Goal: Task Accomplishment & Management: Use online tool/utility

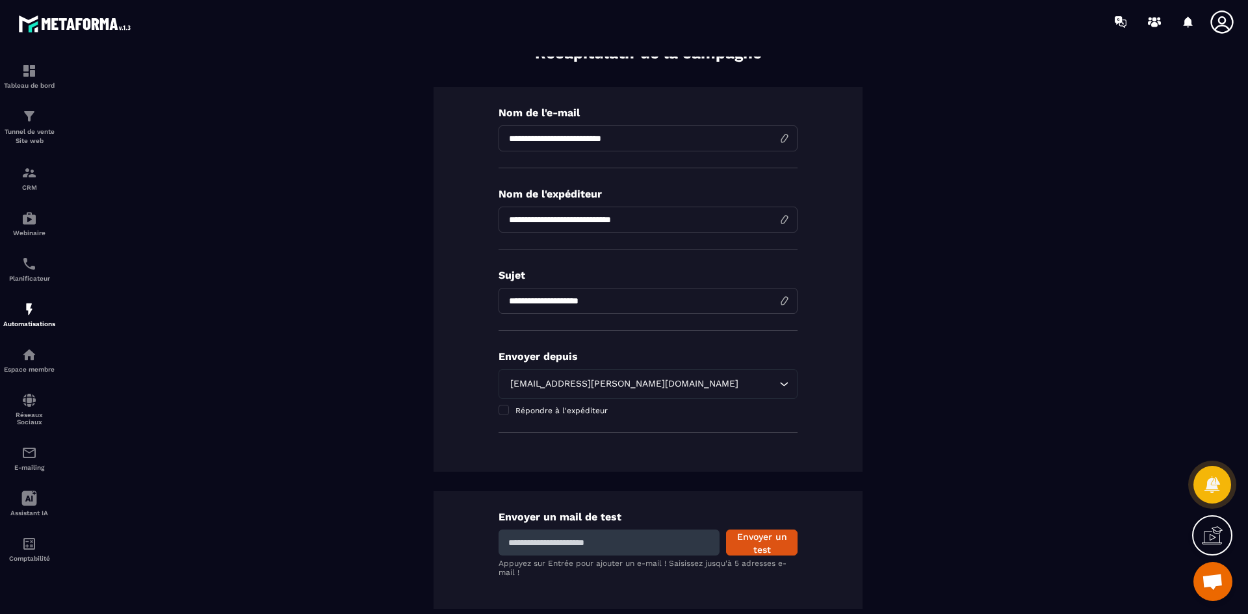
scroll to position [151, 0]
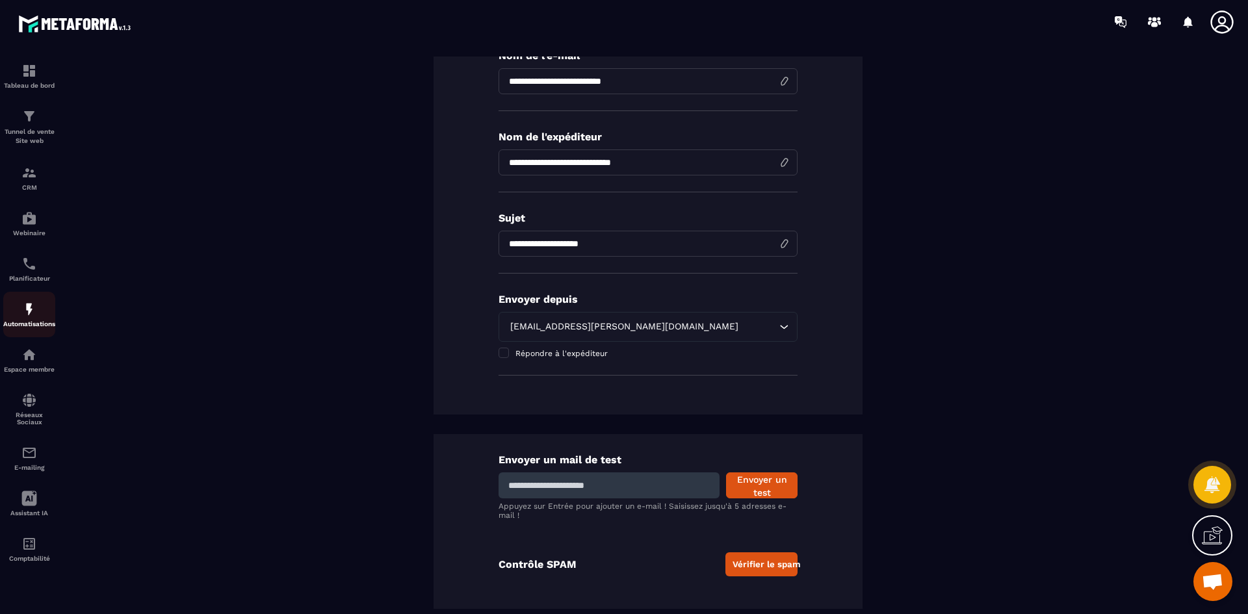
click at [36, 316] on img at bounding box center [29, 310] width 16 height 16
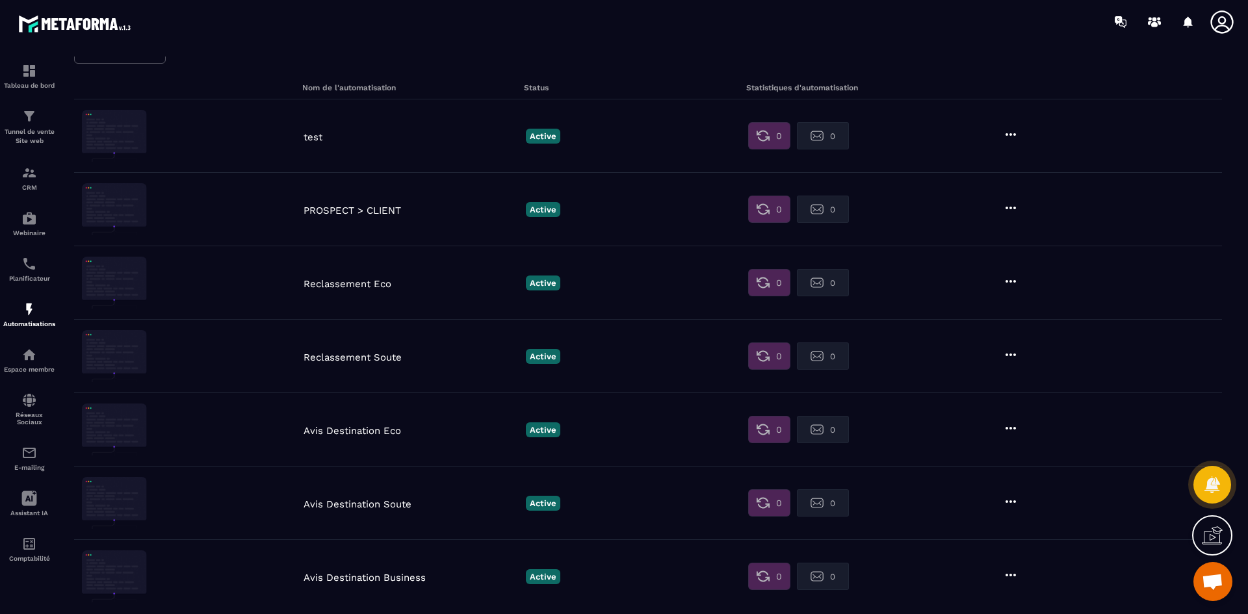
scroll to position [390, 0]
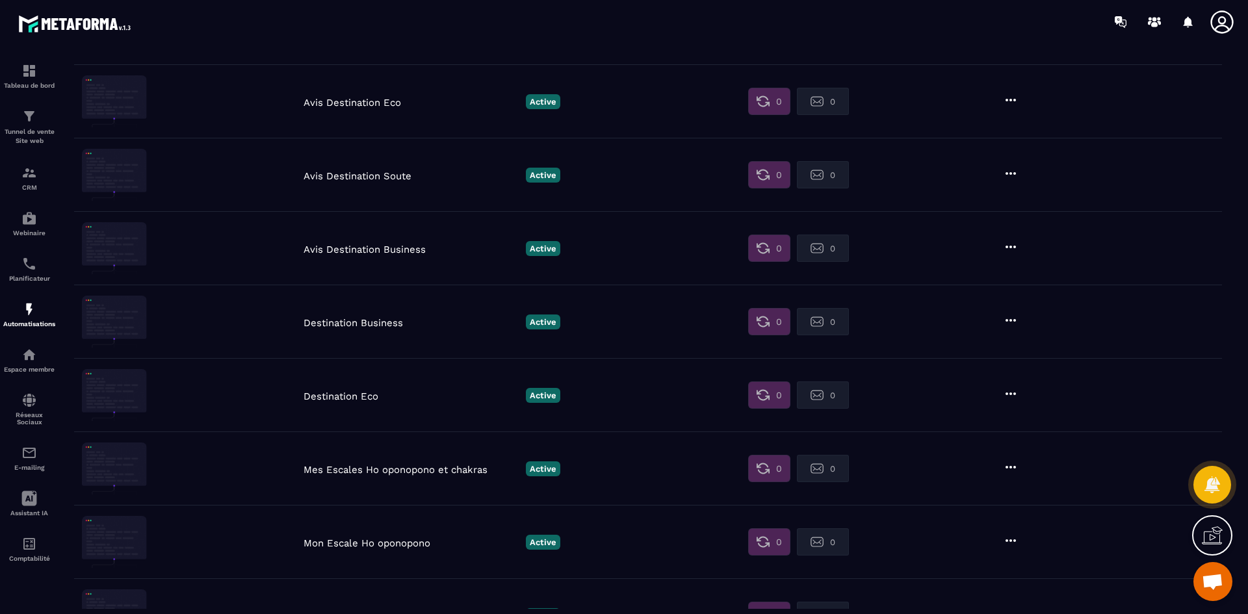
click at [354, 542] on p "Mon Escale Ho oponopono" at bounding box center [412, 544] width 216 height 12
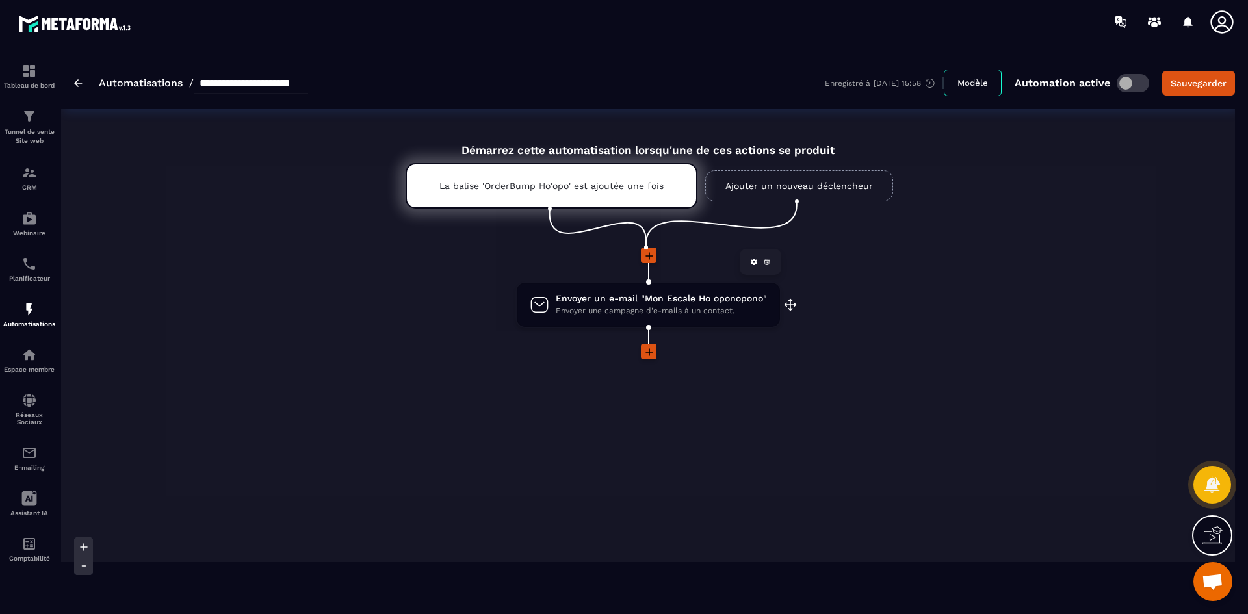
click at [645, 300] on span "Envoyer un e-mail "Mon Escale Ho oponopono"" at bounding box center [661, 299] width 211 height 12
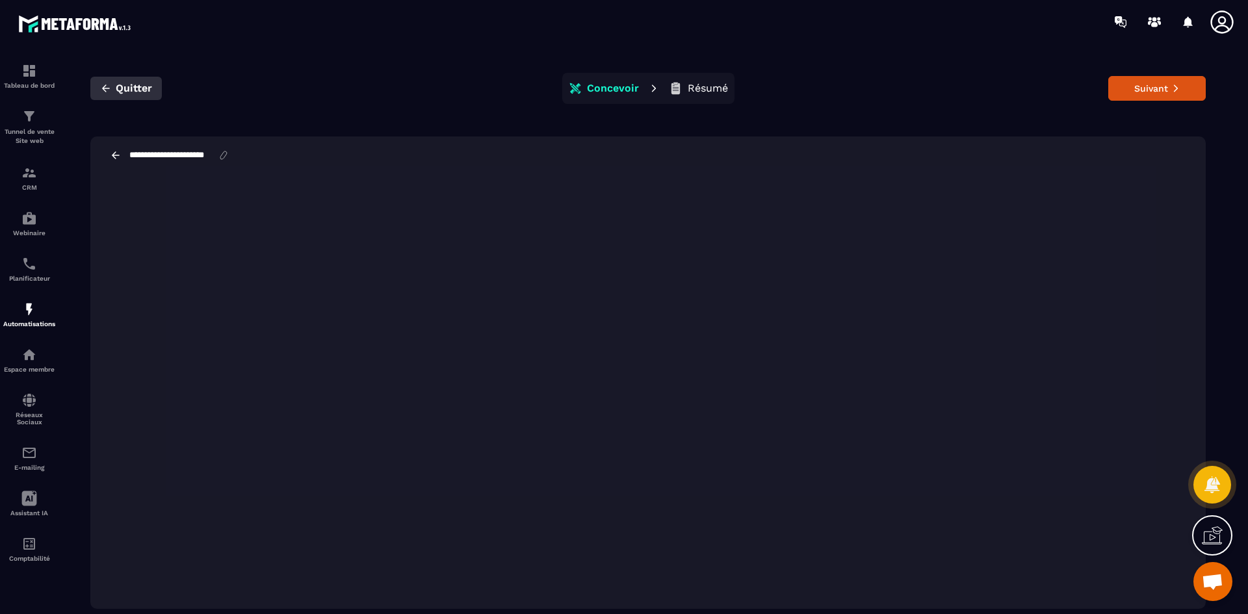
click at [110, 85] on icon "button" at bounding box center [106, 89] width 12 height 12
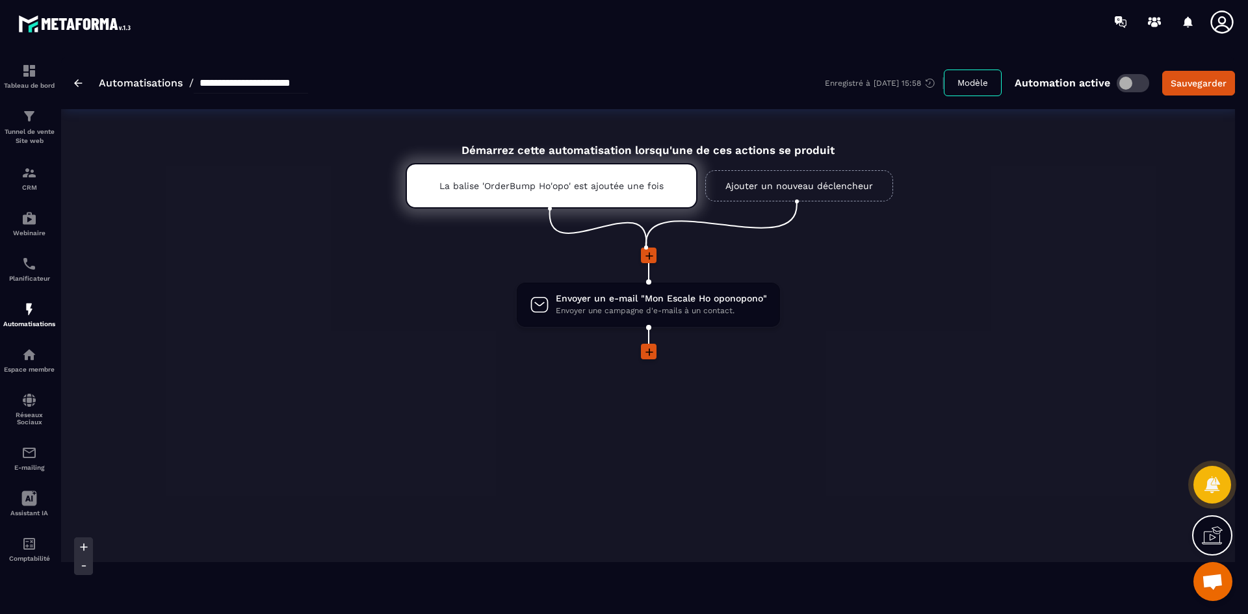
click at [117, 84] on link "Automatisations" at bounding box center [141, 83] width 84 height 12
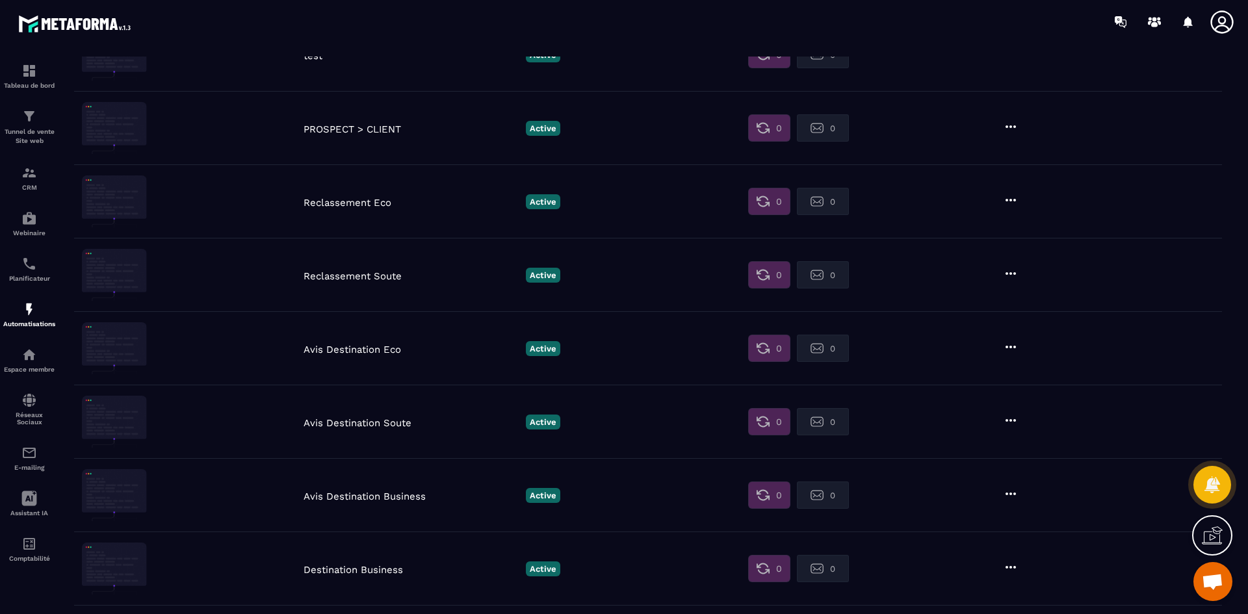
scroll to position [325, 0]
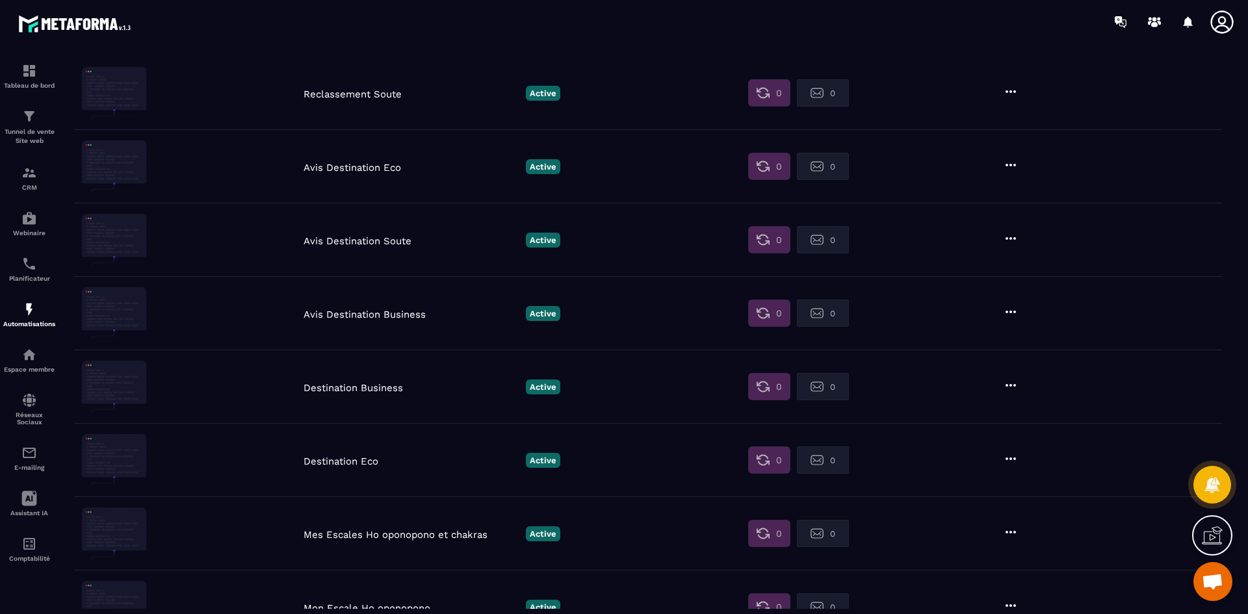
click at [326, 537] on p "Mes Escales Ho oponopono et chakras" at bounding box center [412, 535] width 216 height 12
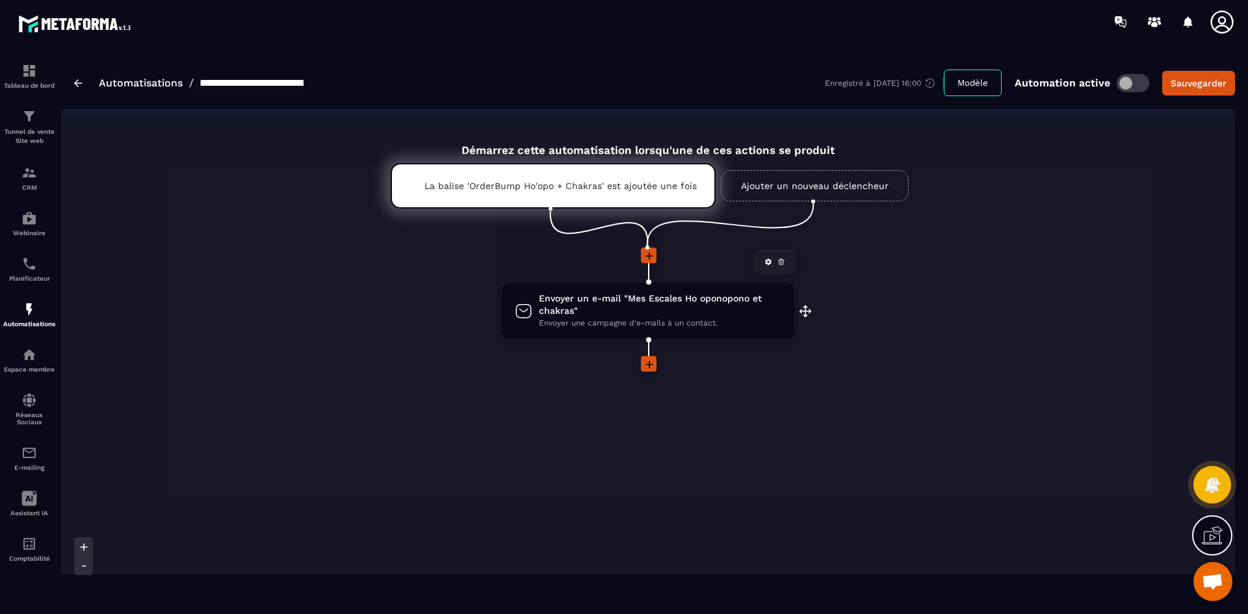
click at [597, 315] on span "Envoyer un e-mail "Mes Escales Ho oponopono et chakras"" at bounding box center [660, 305] width 242 height 25
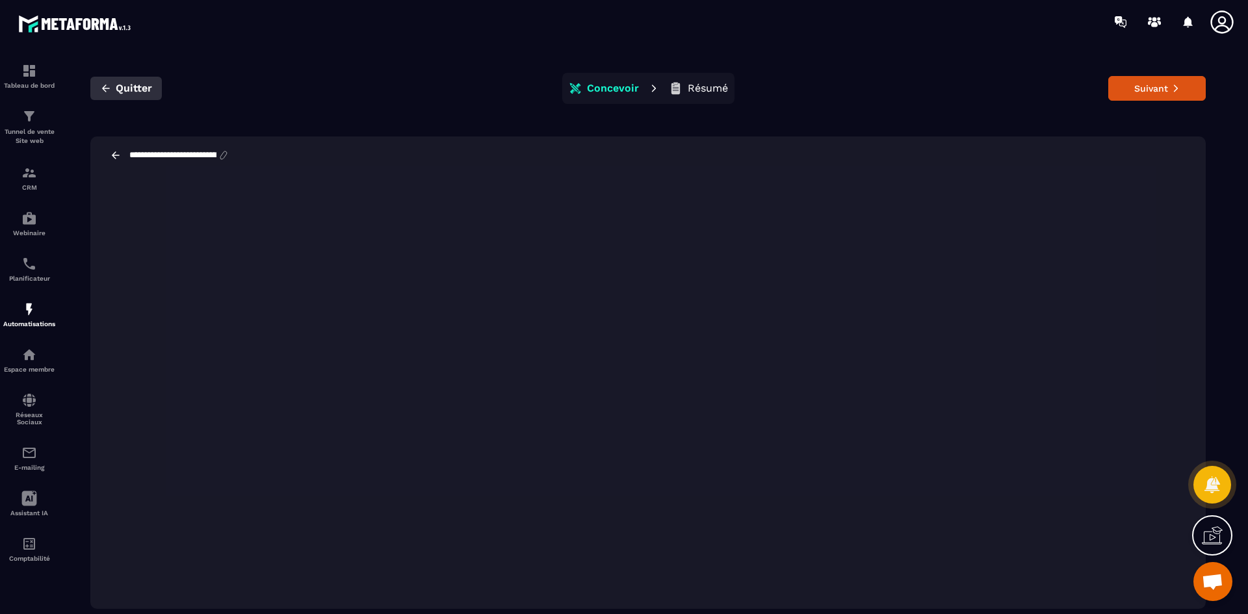
click at [119, 88] on span "Quitter" at bounding box center [134, 88] width 36 height 13
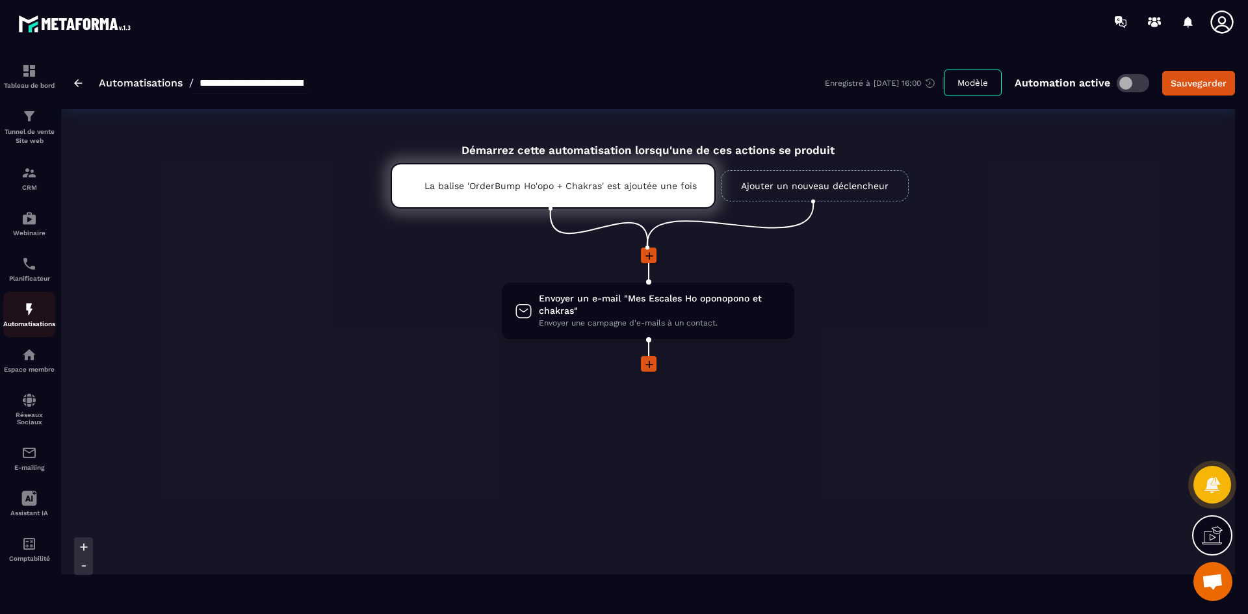
click at [18, 321] on p "Automatisations" at bounding box center [29, 323] width 52 height 7
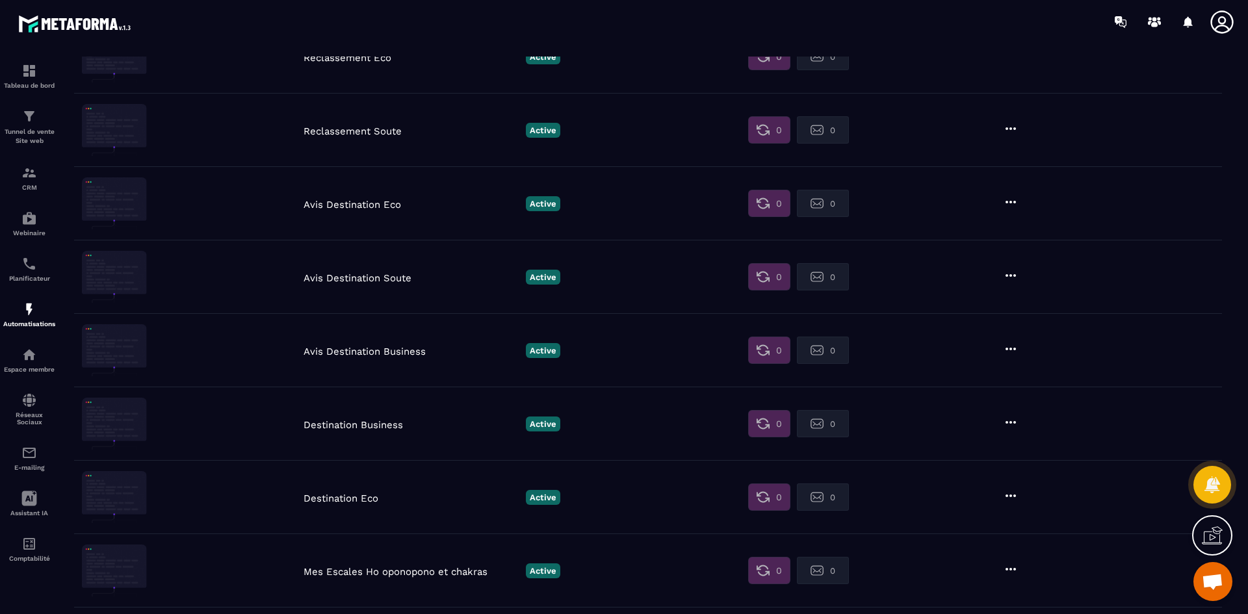
scroll to position [265, 0]
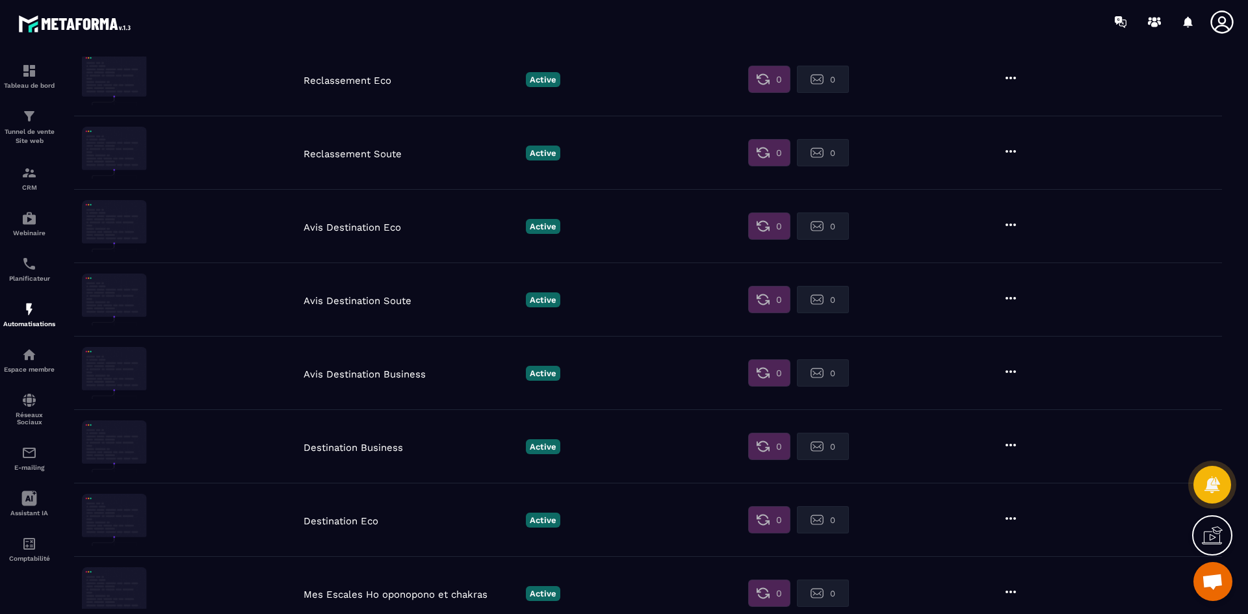
click at [350, 521] on p "Destination Eco" at bounding box center [412, 521] width 216 height 12
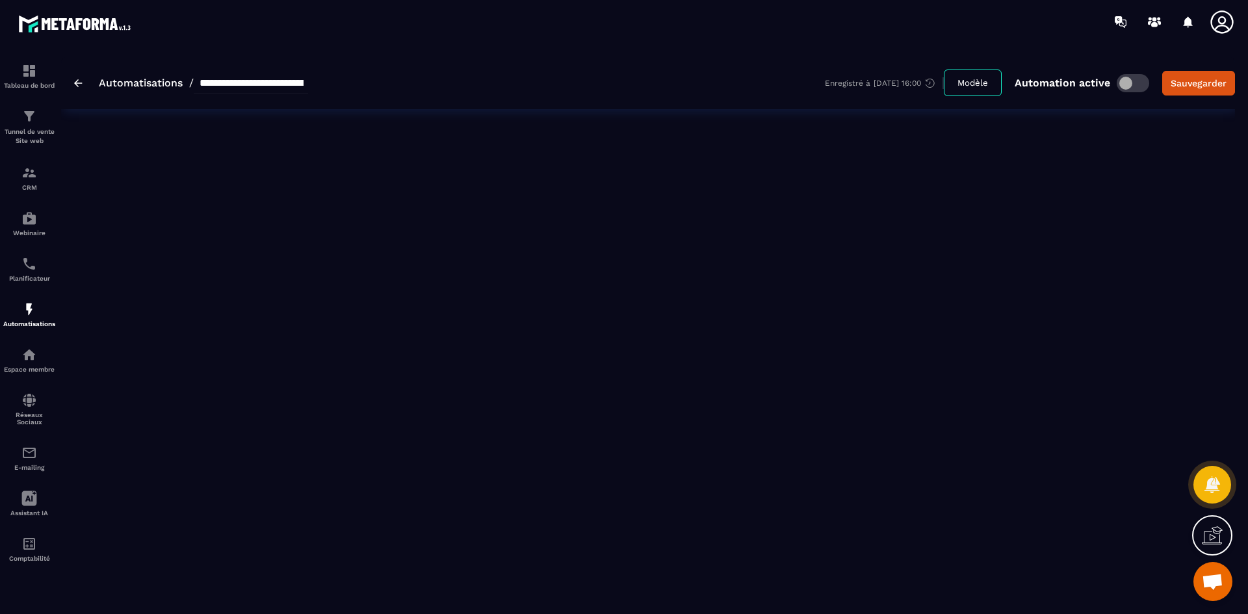
type input "**********"
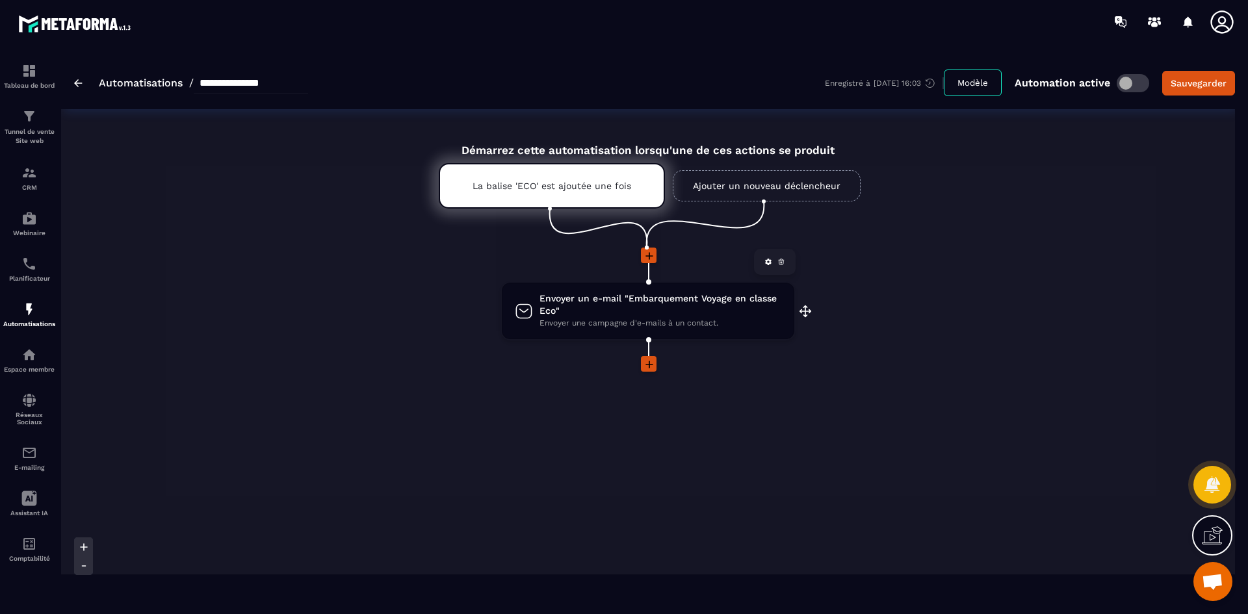
click at [569, 319] on span "Envoyer une campagne d'e-mails à un contact." at bounding box center [661, 323] width 242 height 12
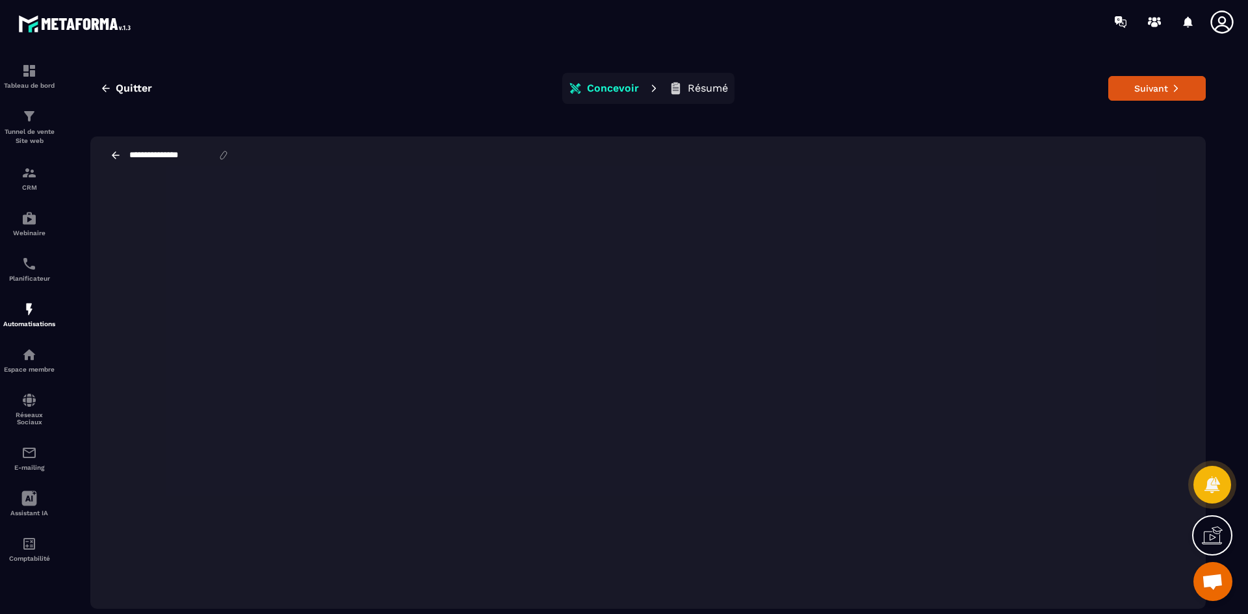
scroll to position [29, 0]
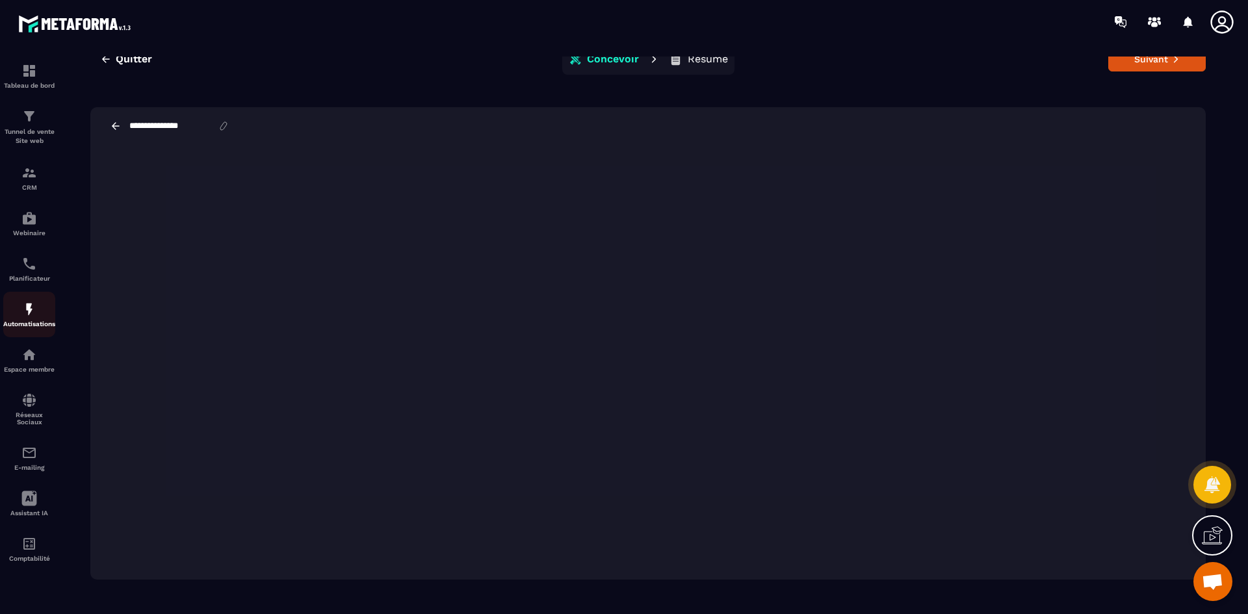
click at [29, 316] on img at bounding box center [29, 310] width 16 height 16
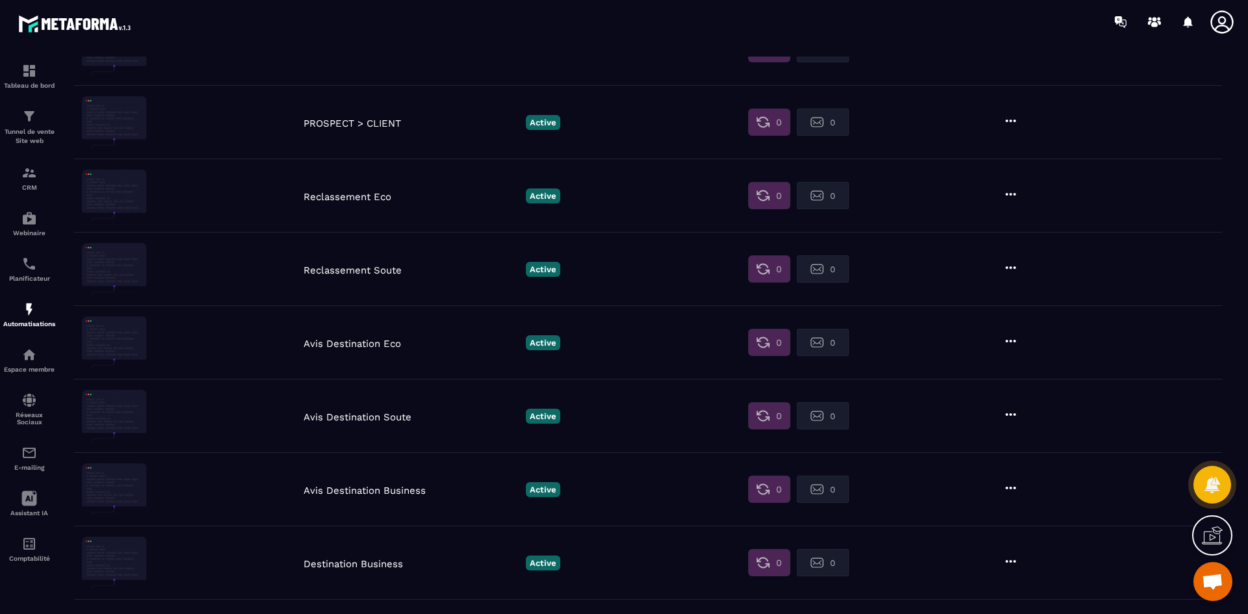
scroll to position [135, 0]
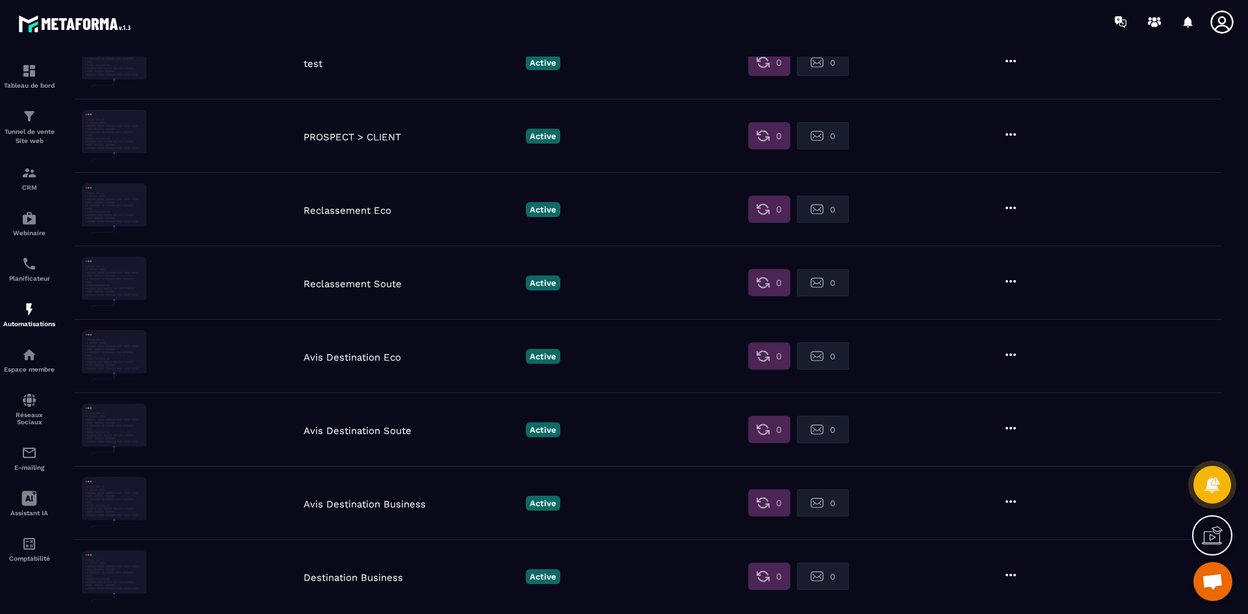
click at [375, 286] on p "Reclassement Soute" at bounding box center [412, 284] width 216 height 12
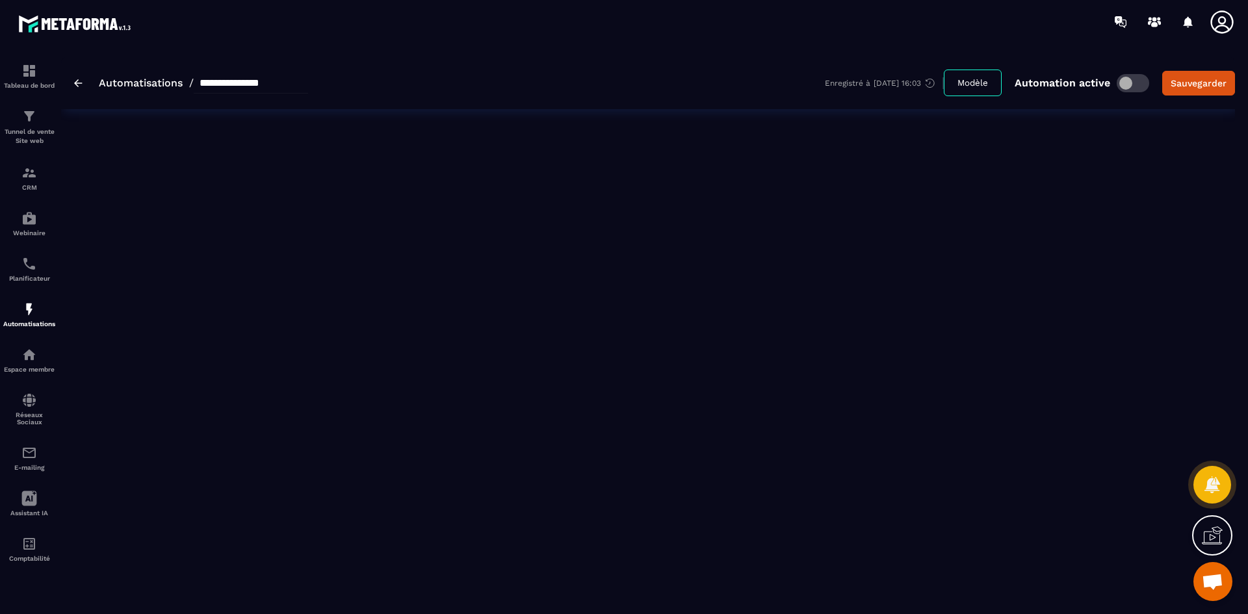
type input "**********"
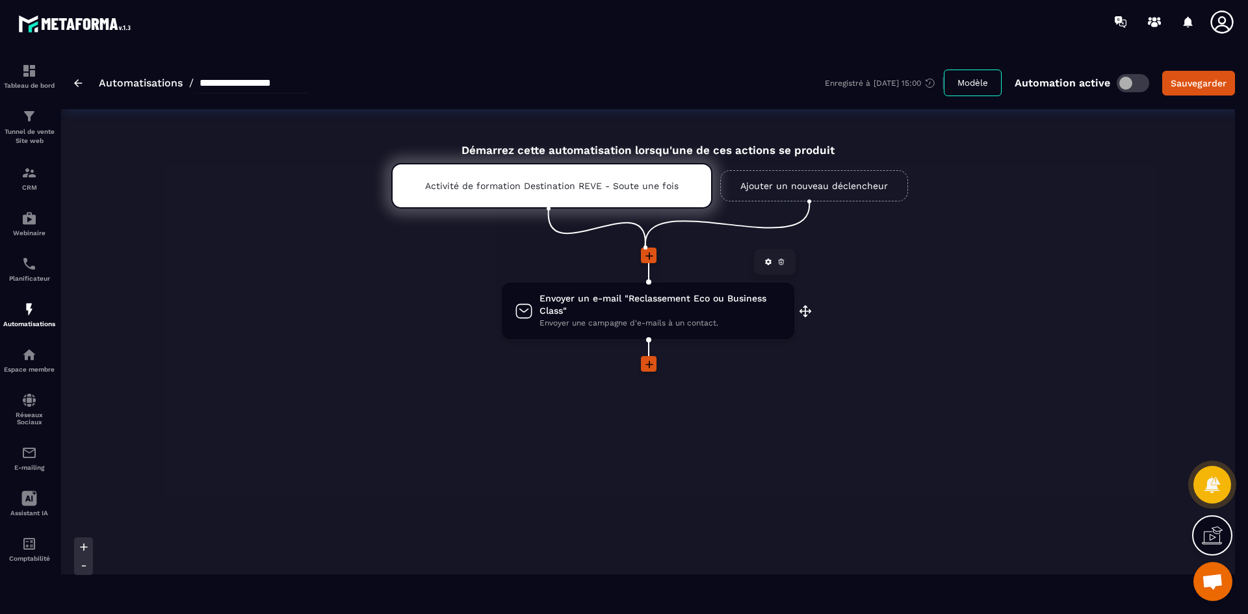
click at [625, 315] on span "Envoyer un e-mail "Reclassement Eco ou Business Class"" at bounding box center [661, 305] width 242 height 25
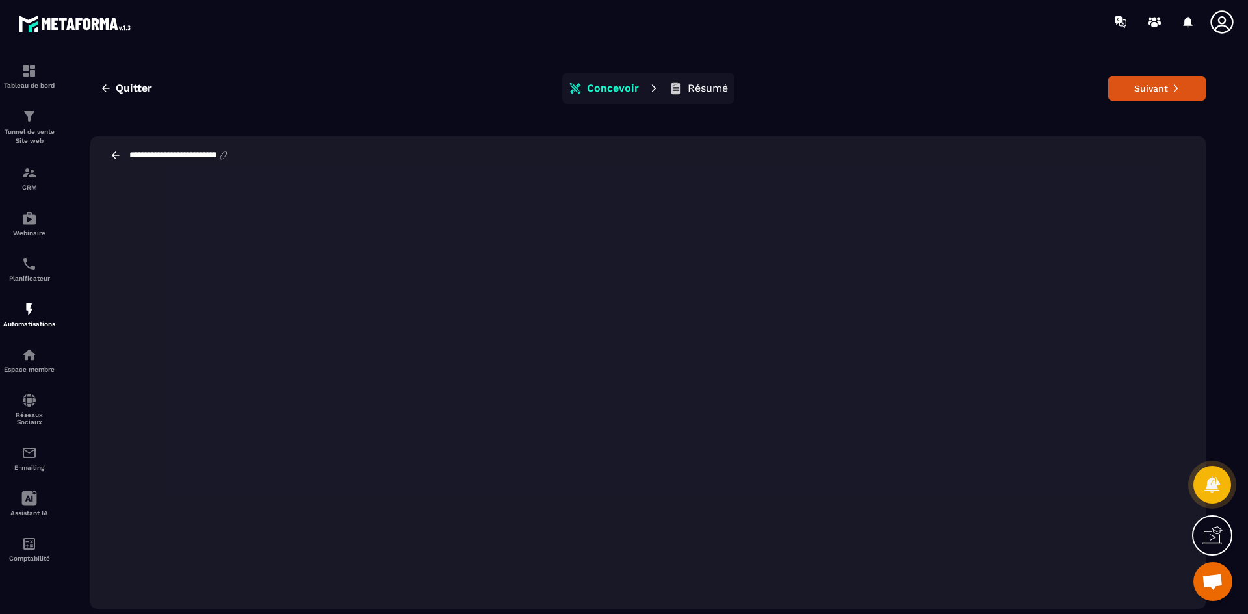
scroll to position [12, 0]
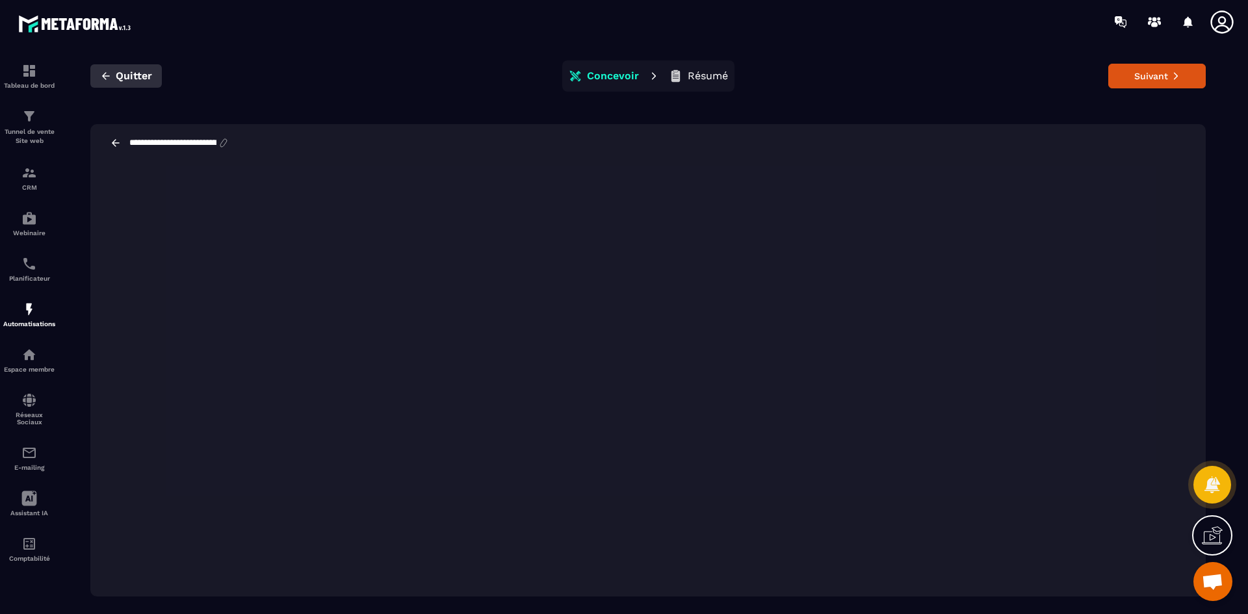
click at [126, 77] on span "Quitter" at bounding box center [134, 76] width 36 height 13
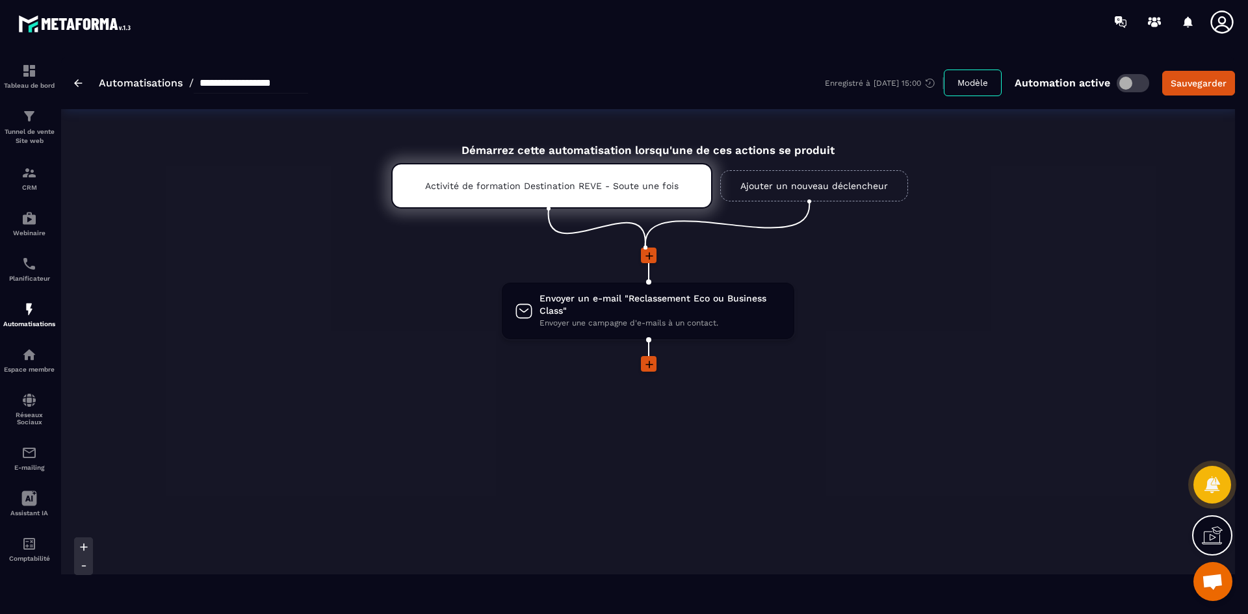
click at [171, 83] on link "Automatisations" at bounding box center [141, 83] width 84 height 12
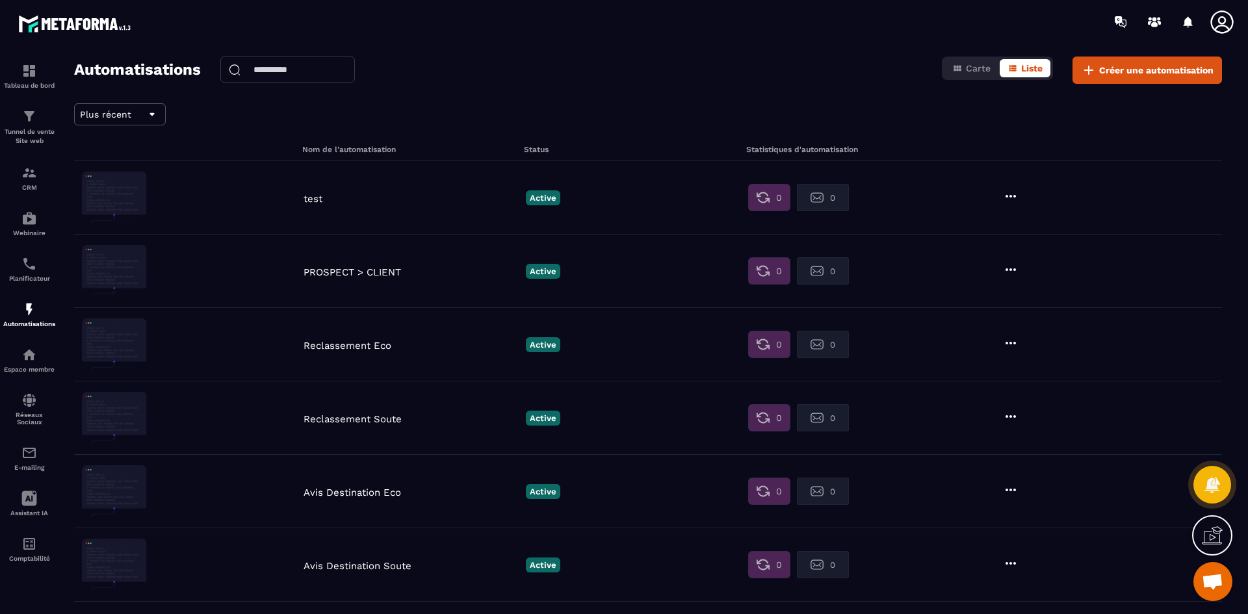
click at [386, 347] on p "Reclassement Eco" at bounding box center [412, 346] width 216 height 12
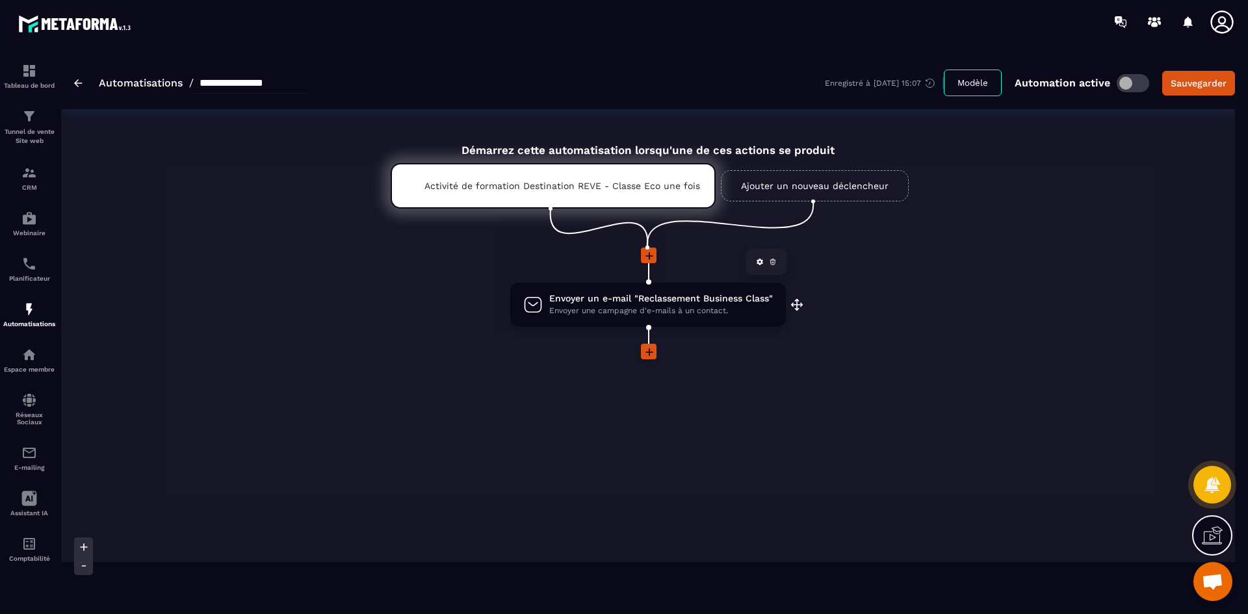
click at [612, 308] on span "Envoyer une campagne d'e-mails à un contact." at bounding box center [661, 311] width 224 height 12
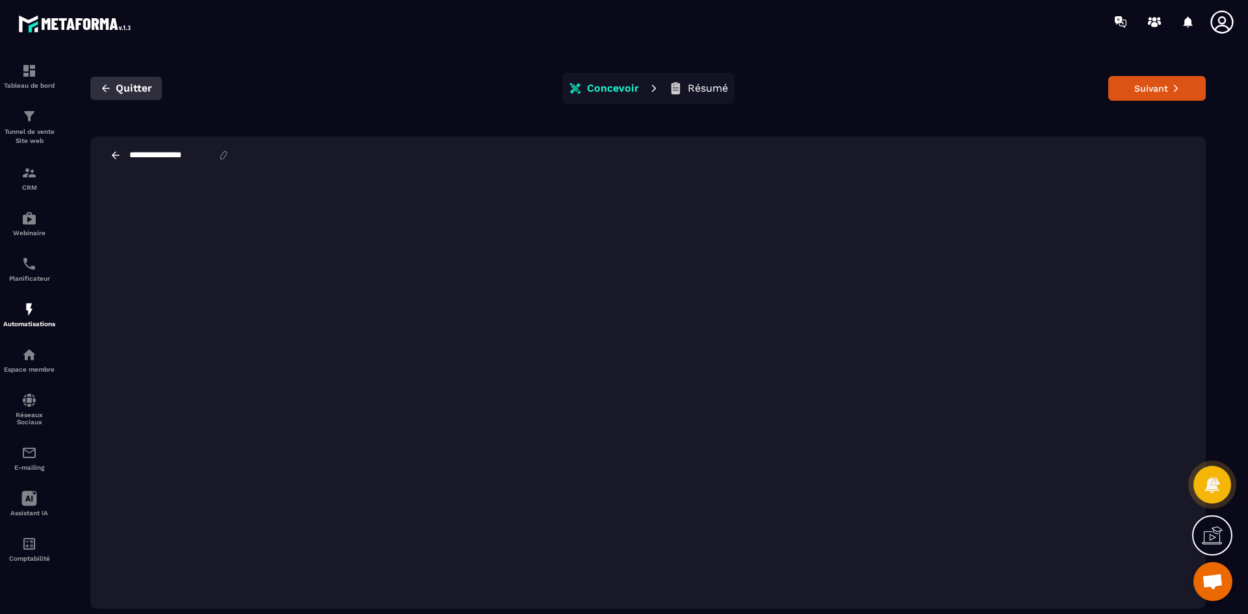
click at [142, 92] on span "Quitter" at bounding box center [134, 88] width 36 height 13
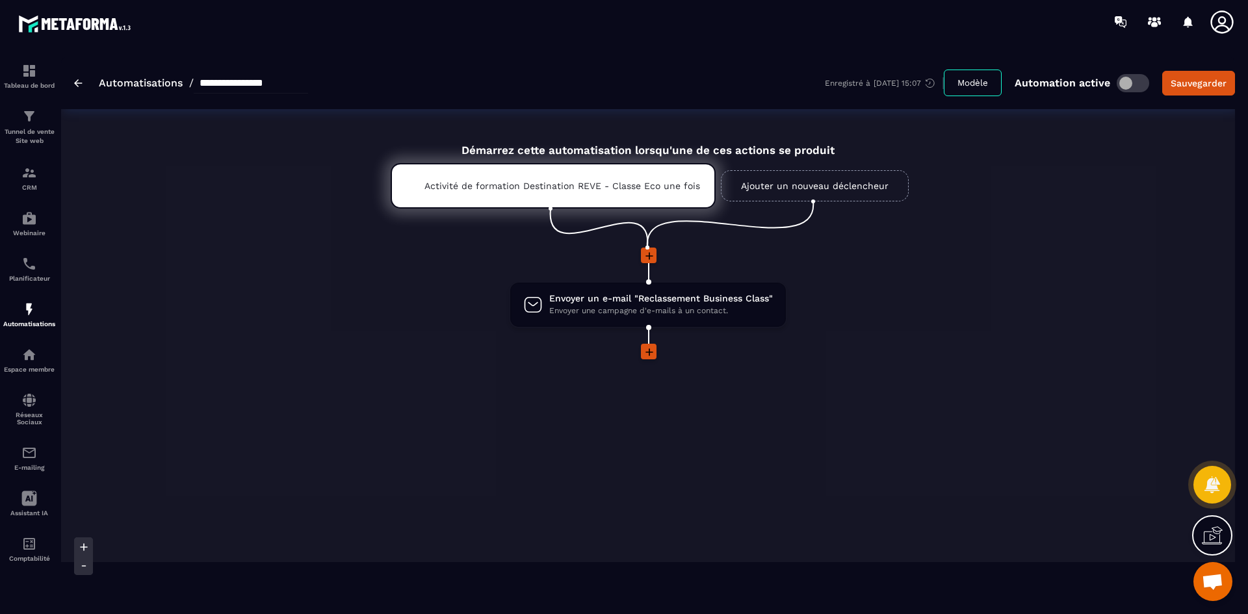
click at [124, 87] on link "Automatisations" at bounding box center [141, 83] width 84 height 12
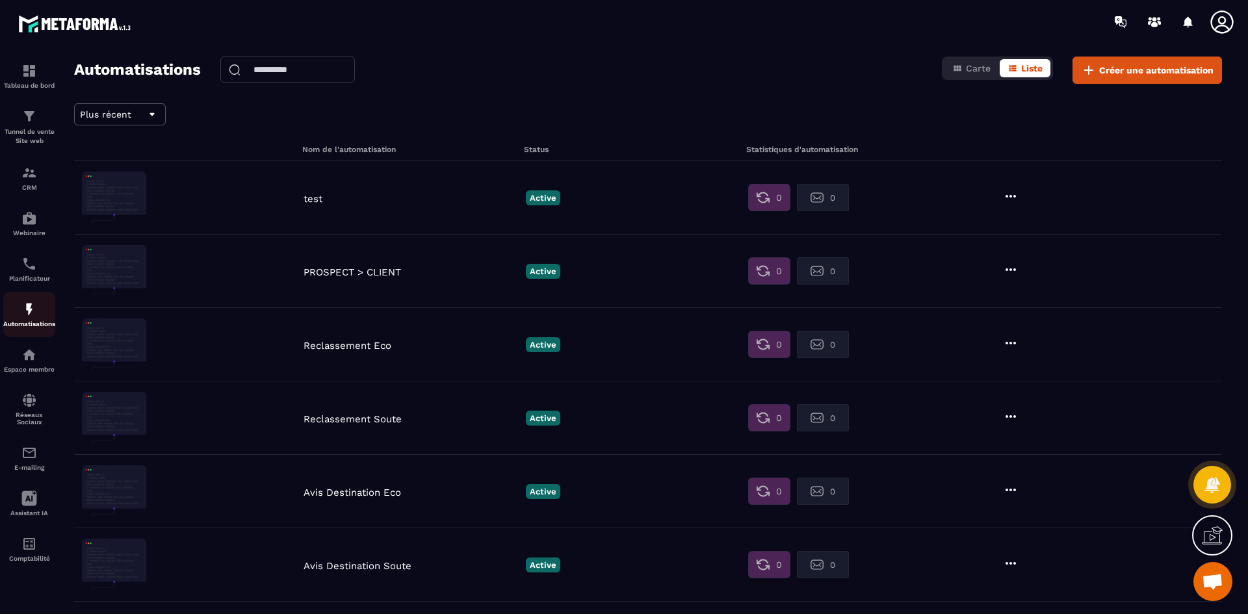
click at [24, 319] on div "Automatisations" at bounding box center [29, 315] width 52 height 26
click at [31, 460] on img at bounding box center [29, 453] width 16 height 16
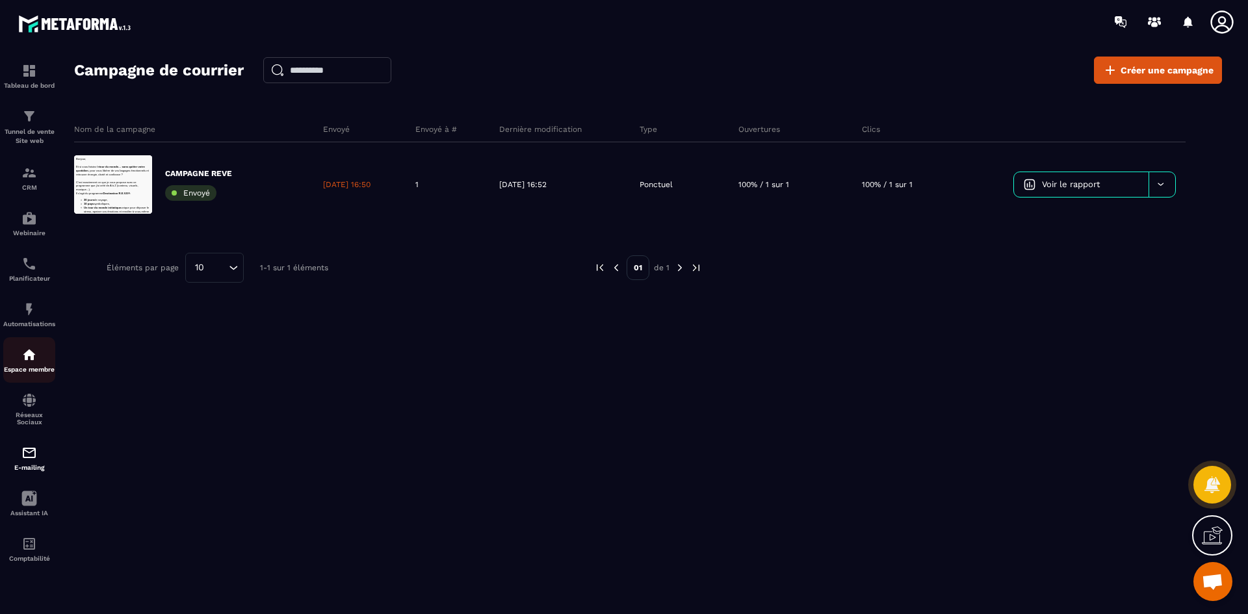
click at [25, 361] on img at bounding box center [29, 355] width 16 height 16
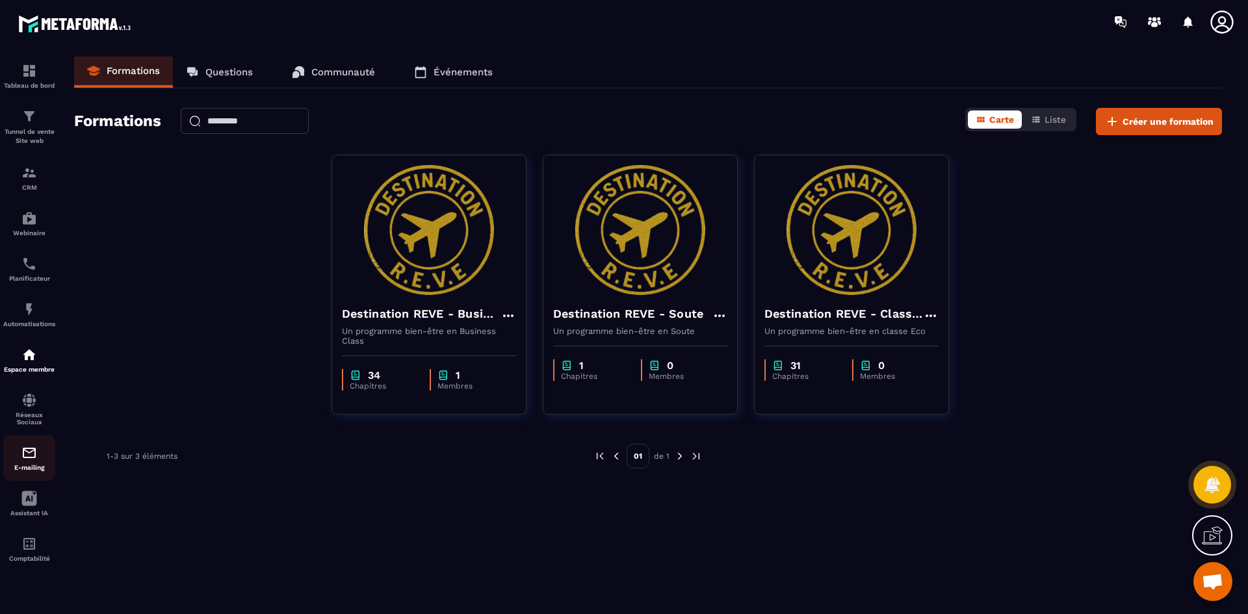
click at [31, 462] on div "E-mailing" at bounding box center [29, 458] width 52 height 26
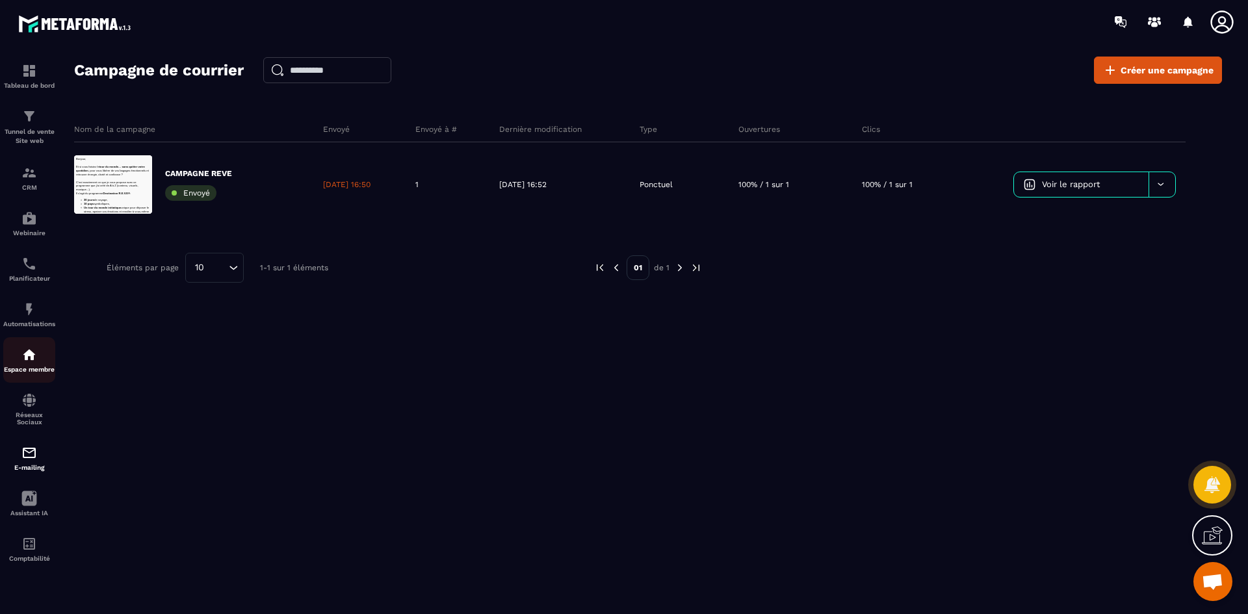
click at [39, 368] on p "Espace membre" at bounding box center [29, 369] width 52 height 7
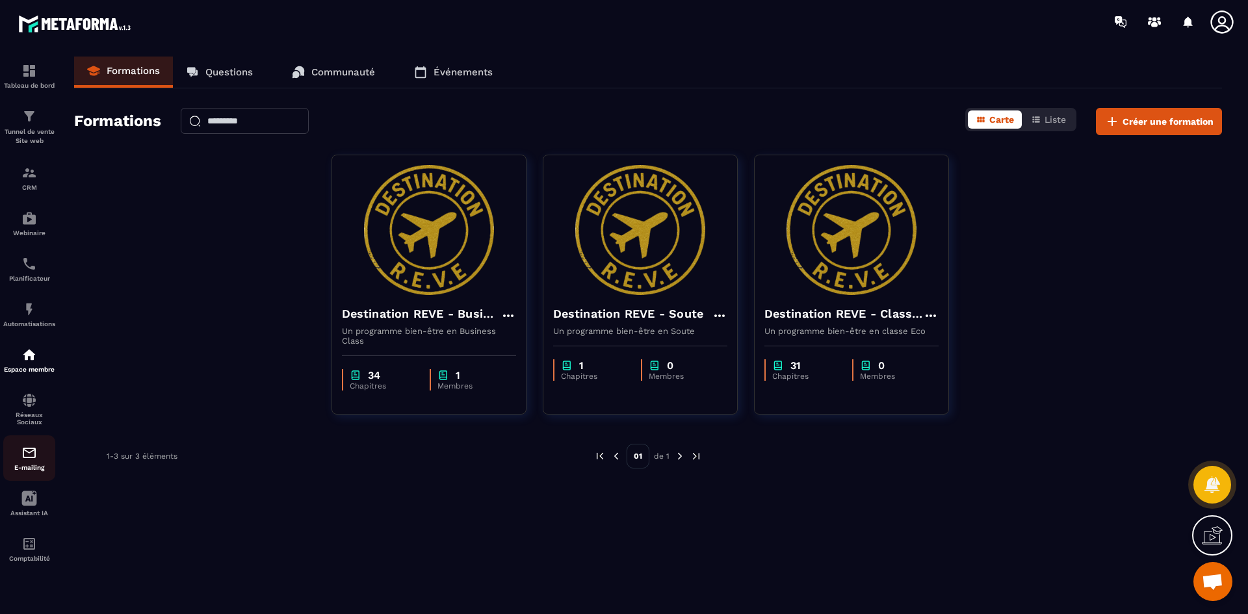
click at [37, 463] on div "E-mailing" at bounding box center [29, 458] width 52 height 26
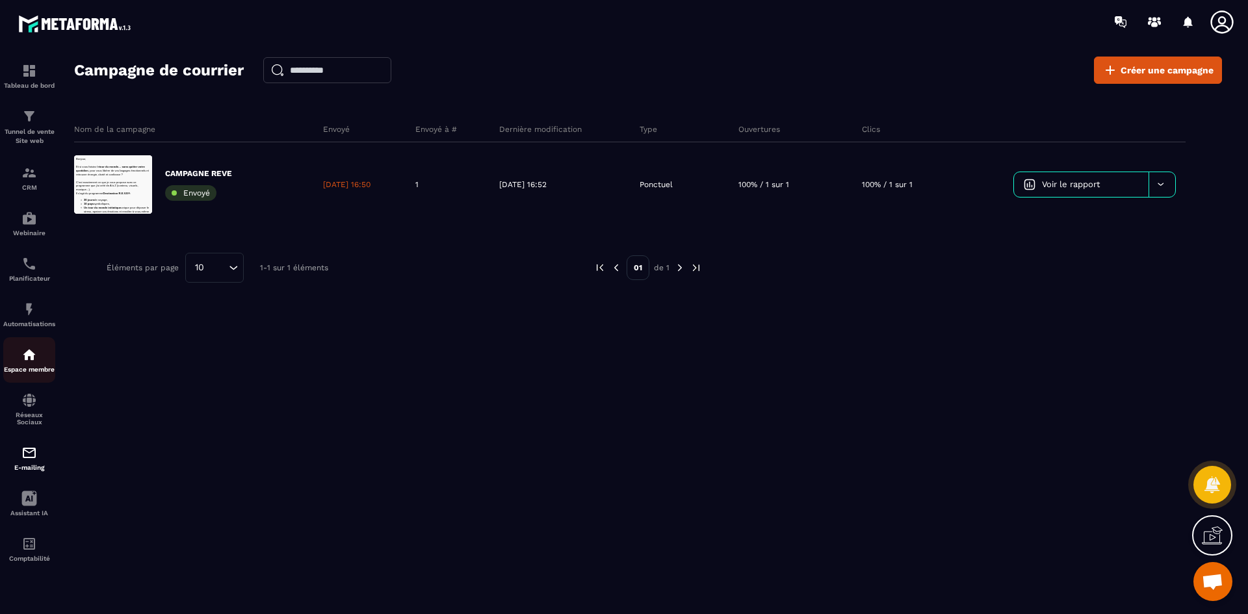
click at [33, 369] on p "Espace membre" at bounding box center [29, 369] width 52 height 7
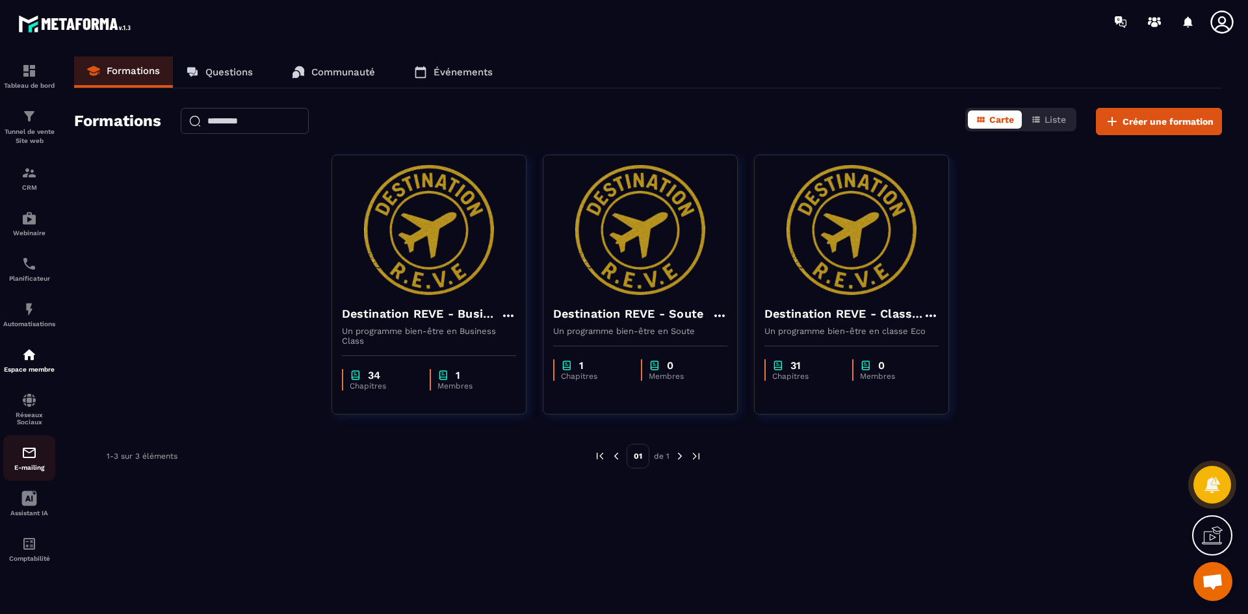
click at [33, 450] on img at bounding box center [29, 453] width 16 height 16
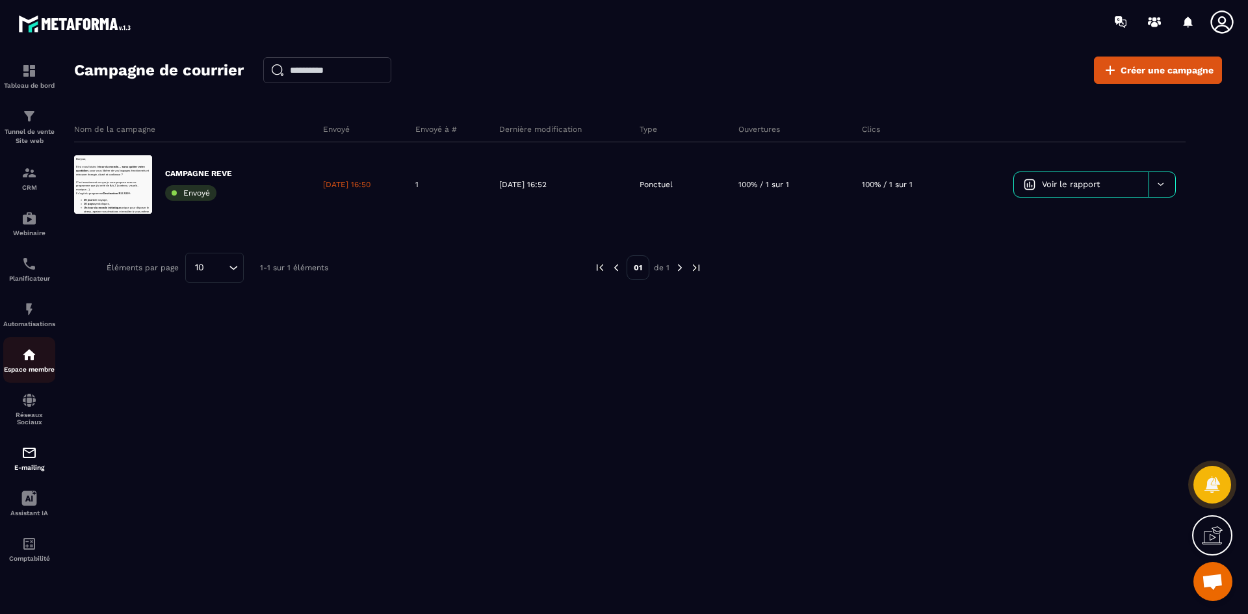
click at [34, 370] on p "Espace membre" at bounding box center [29, 369] width 52 height 7
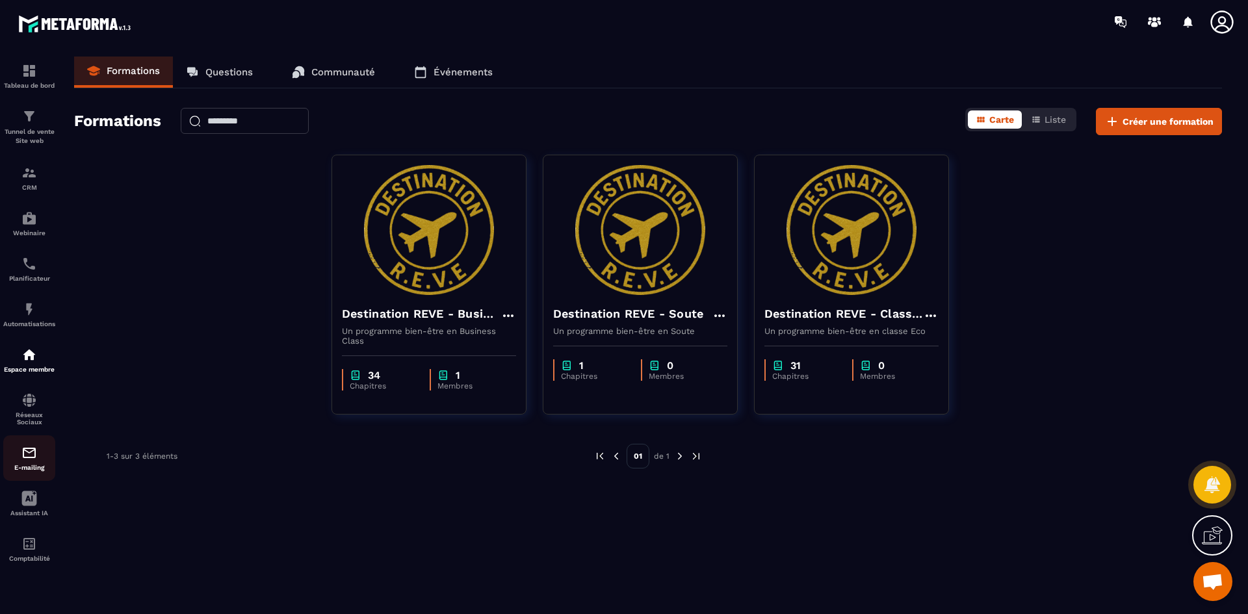
click at [33, 450] on img at bounding box center [29, 453] width 16 height 16
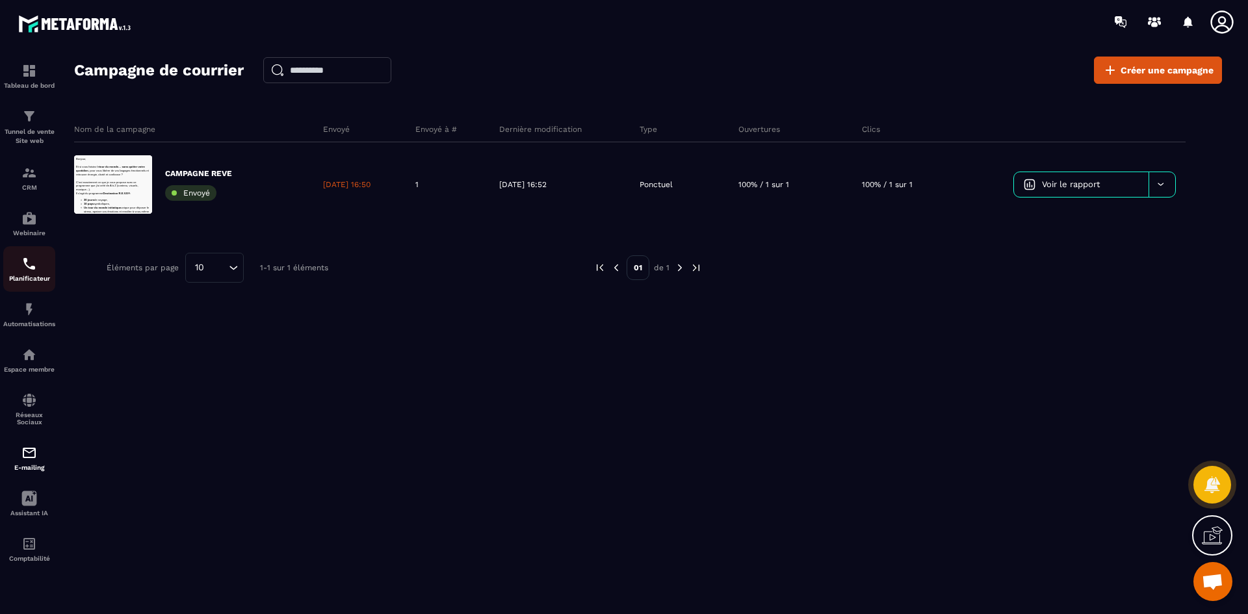
click at [27, 259] on img at bounding box center [29, 264] width 16 height 16
